Goal: Information Seeking & Learning: Learn about a topic

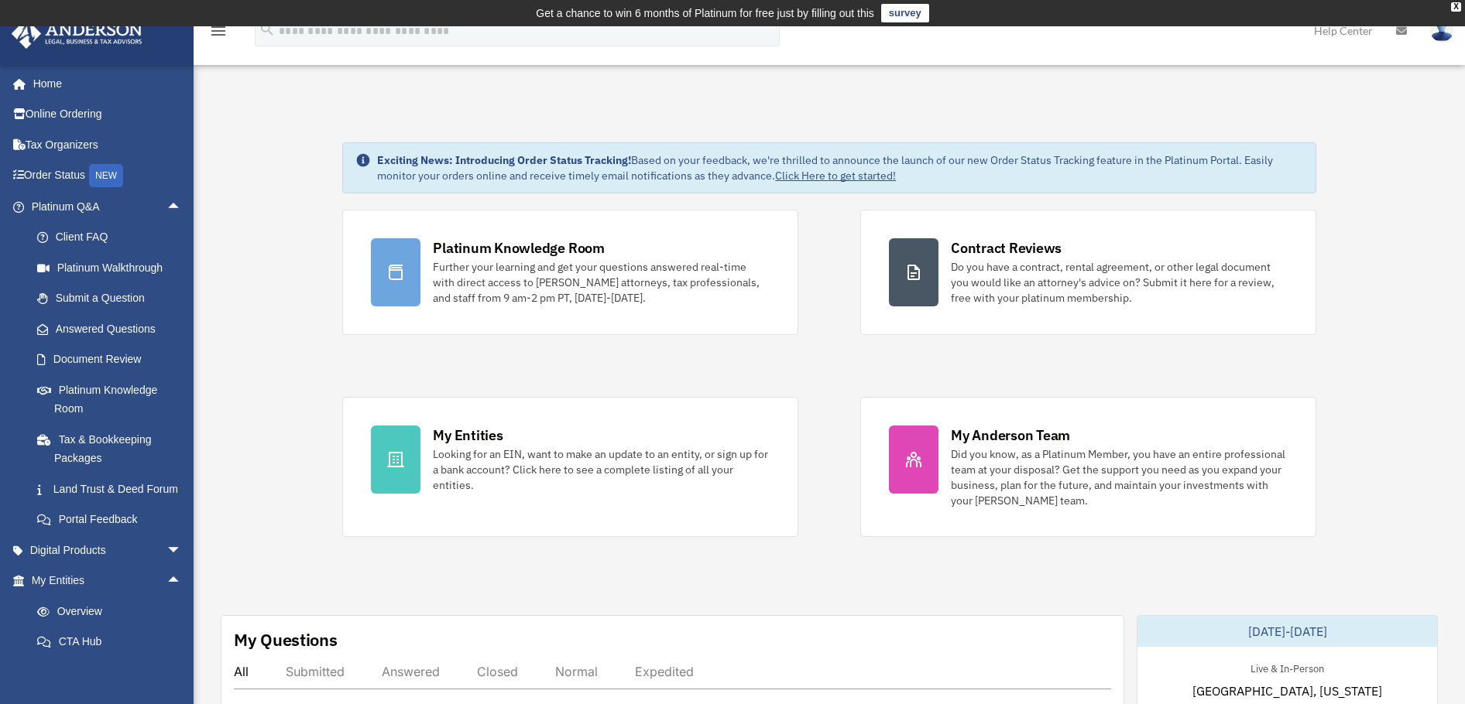
click at [166, 567] on span "arrow_drop_down" at bounding box center [181, 551] width 31 height 32
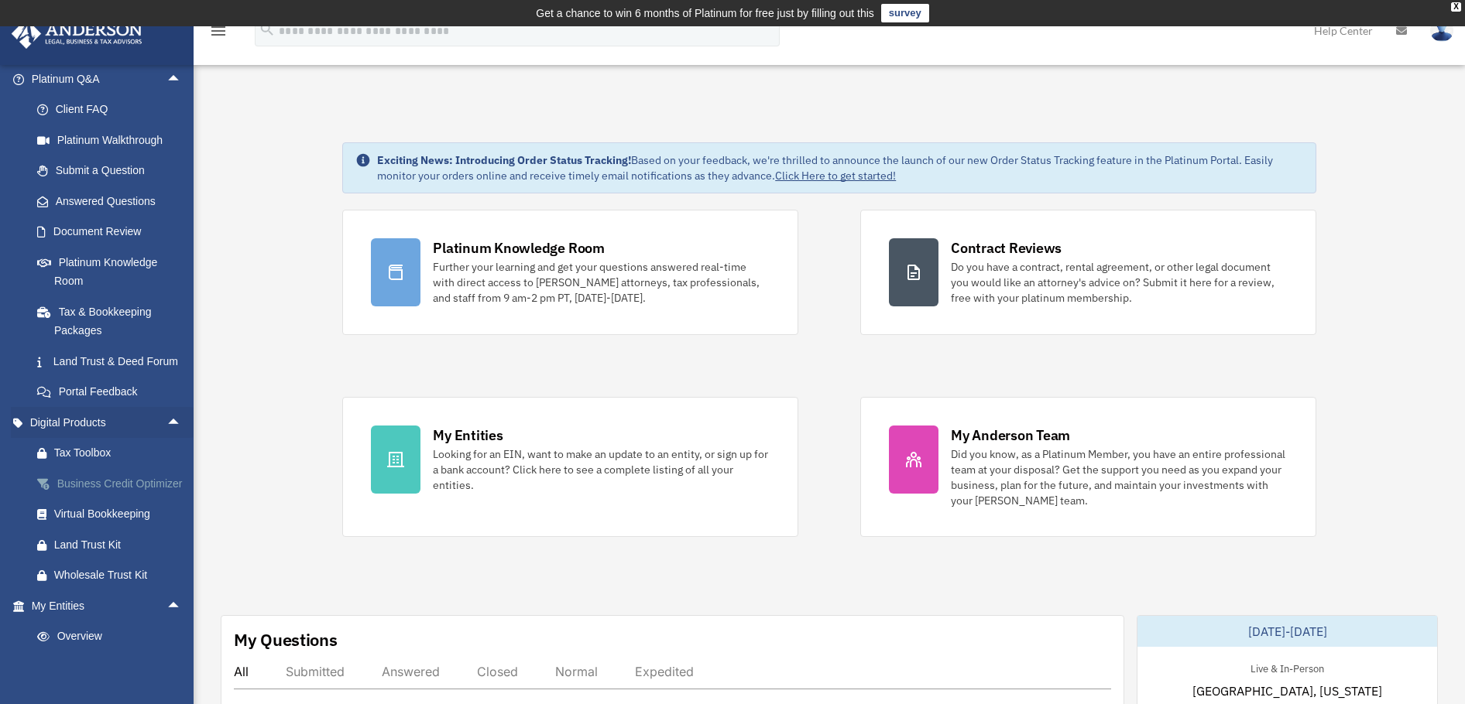
scroll to position [129, 0]
click at [166, 438] on span "arrow_drop_up" at bounding box center [181, 422] width 31 height 32
click at [166, 469] on span "arrow_drop_up" at bounding box center [181, 453] width 31 height 32
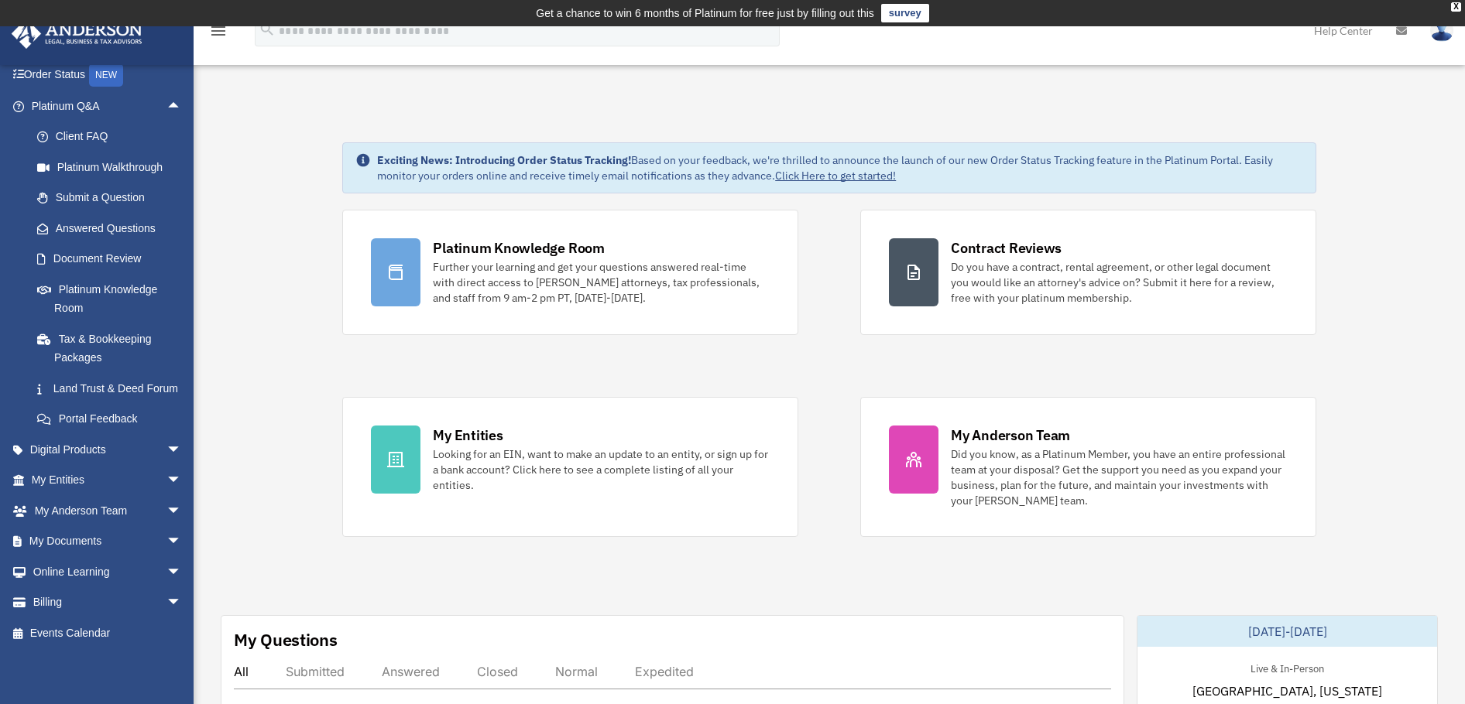
drag, startPoint x: 378, startPoint y: 159, endPoint x: 908, endPoint y: 172, distance: 530.4
click at [908, 172] on div "Exciting News: Introducing Order Status Tracking! Based on your feedback, we're…" at bounding box center [840, 168] width 926 height 31
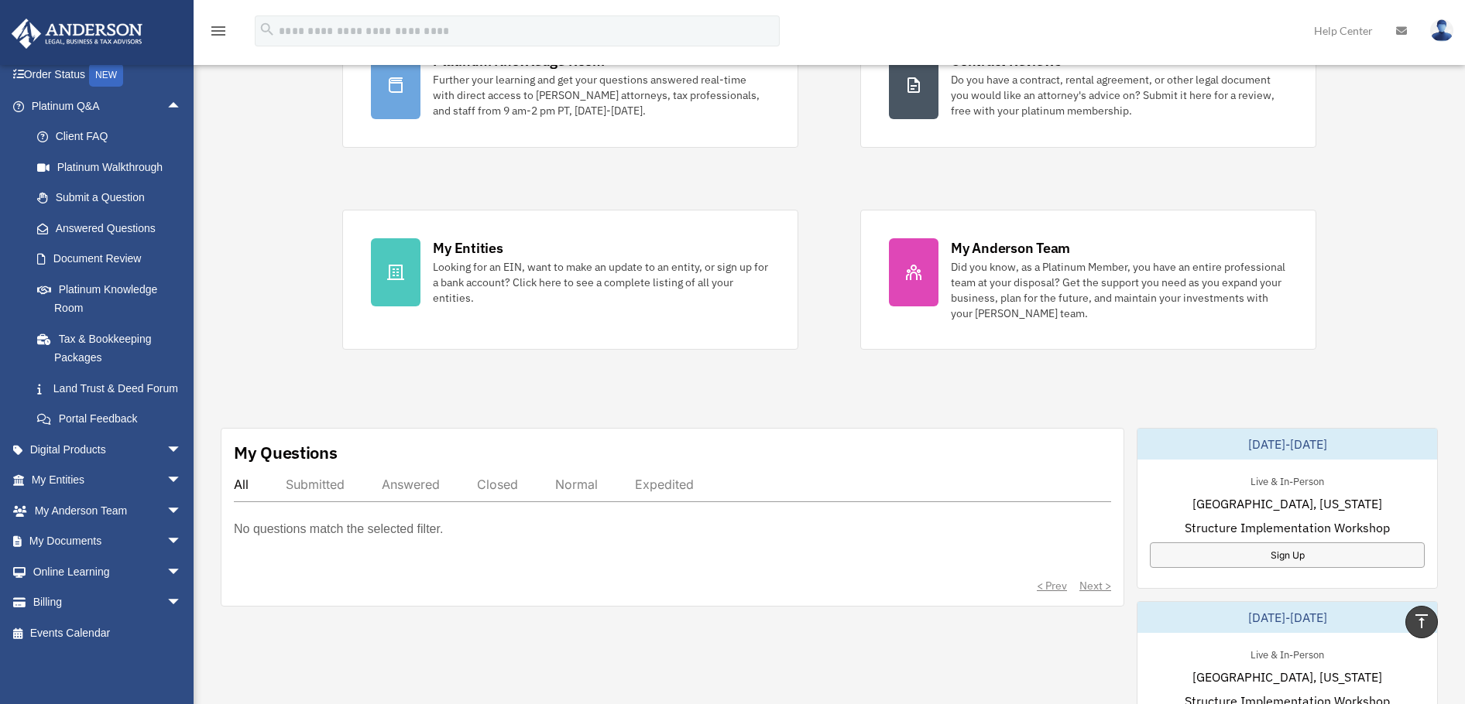
scroll to position [0, 0]
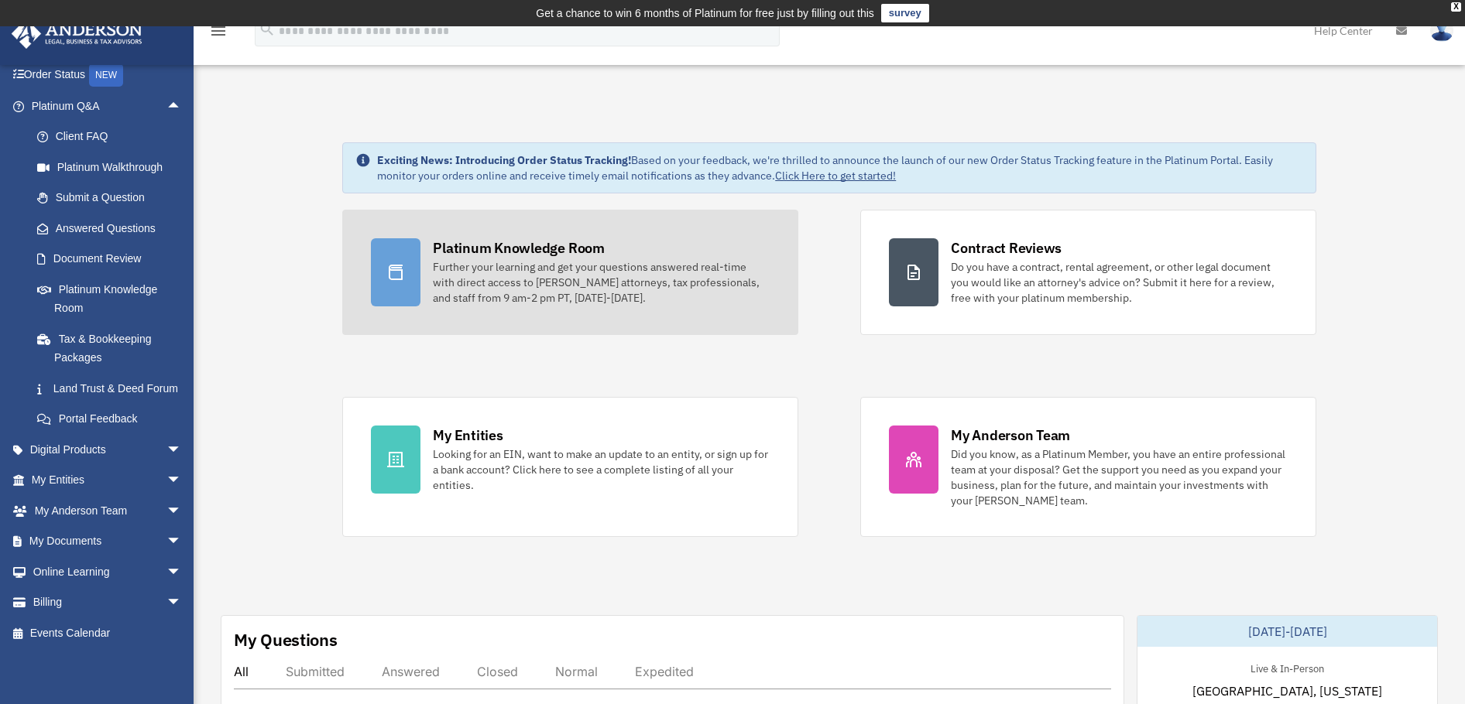
click at [428, 264] on link "Platinum Knowledge Room Further your learning and get your questions answered r…" at bounding box center [570, 272] width 456 height 125
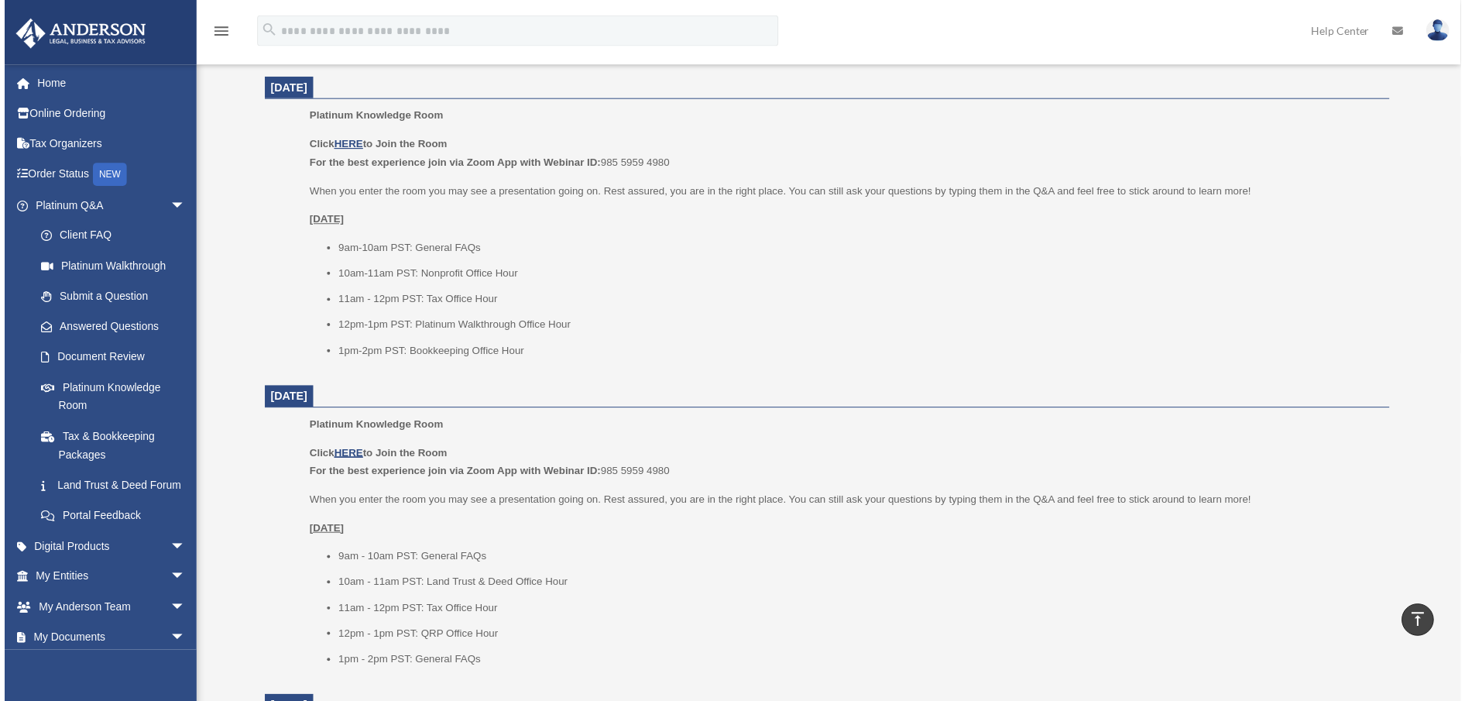
scroll to position [641, 0]
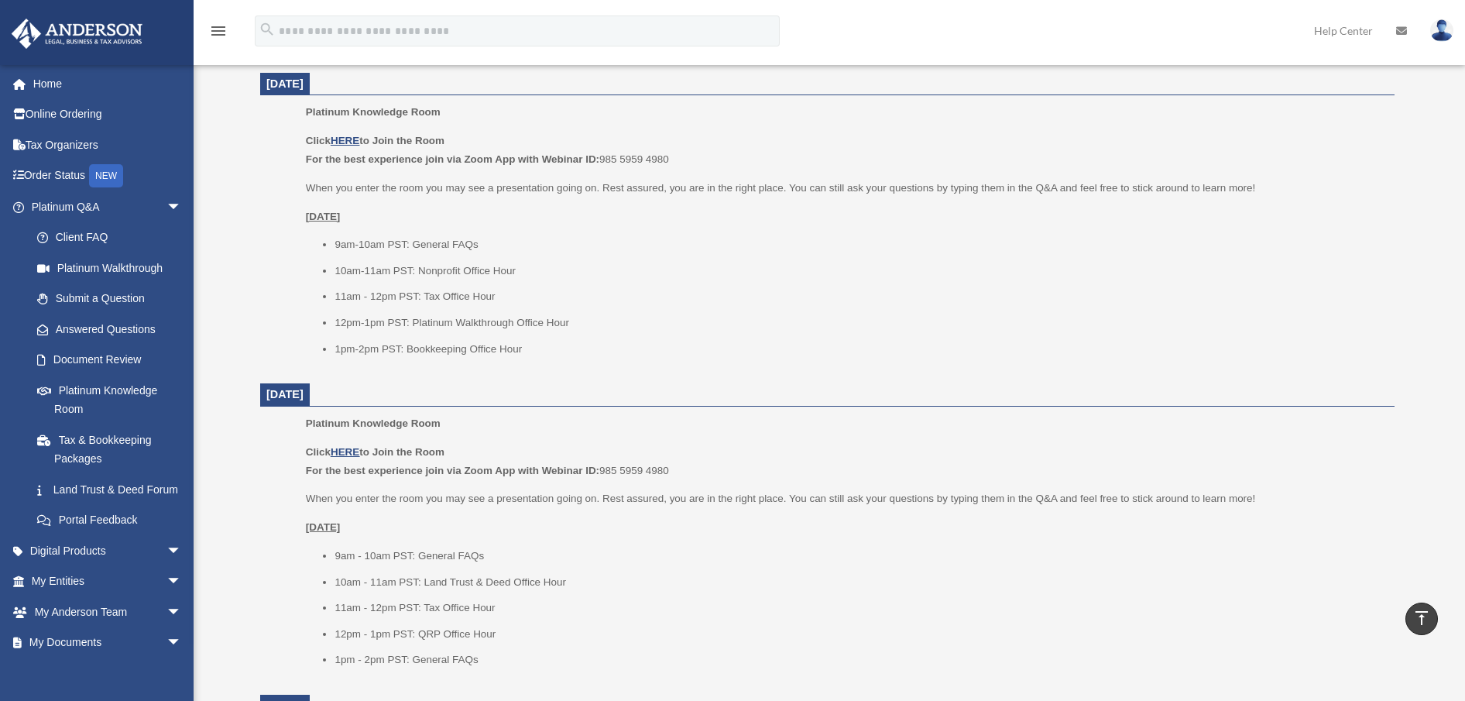
click at [1268, 193] on p "When you enter the room you may see a presentation going on. Rest assured, you …" at bounding box center [845, 188] width 1078 height 19
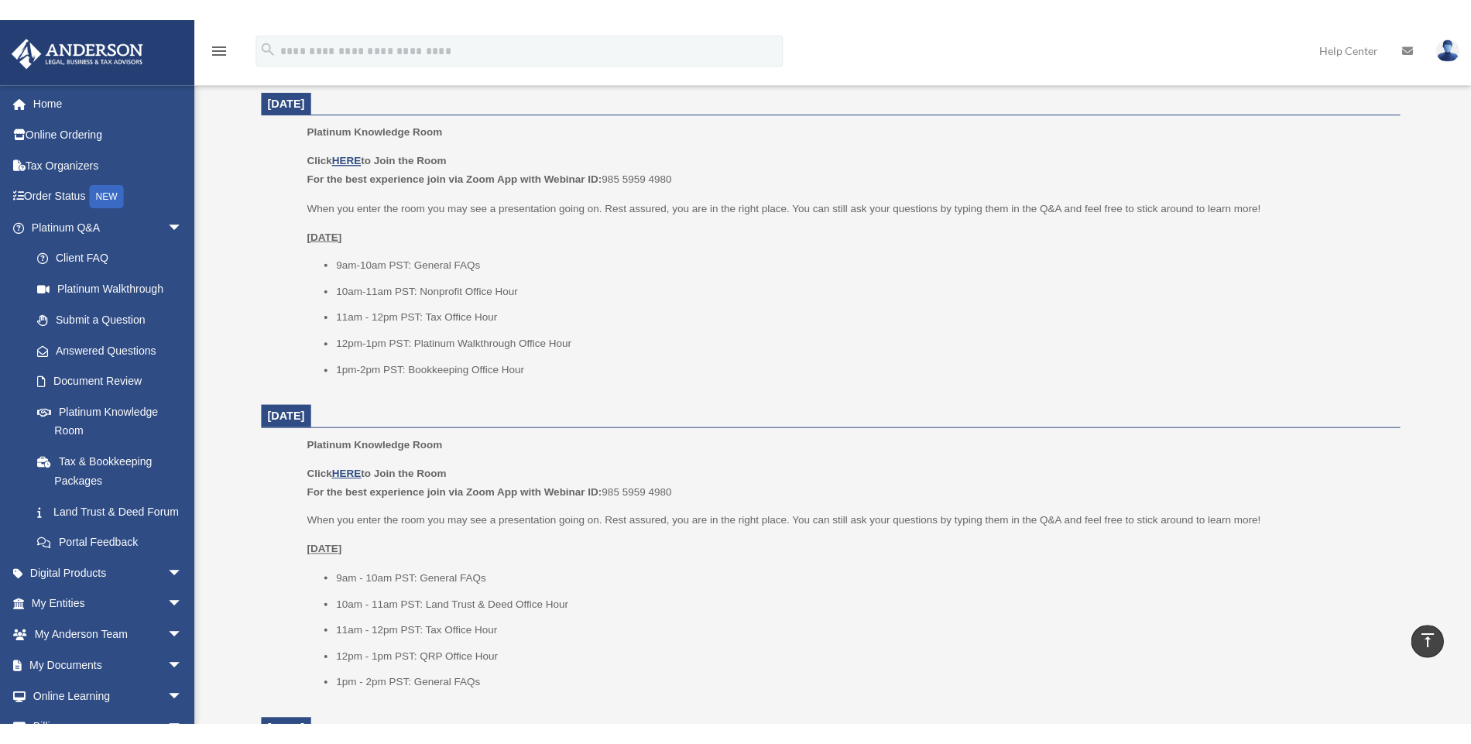
scroll to position [701, 0]
